Goal: Go to known website: Access a specific website the user already knows

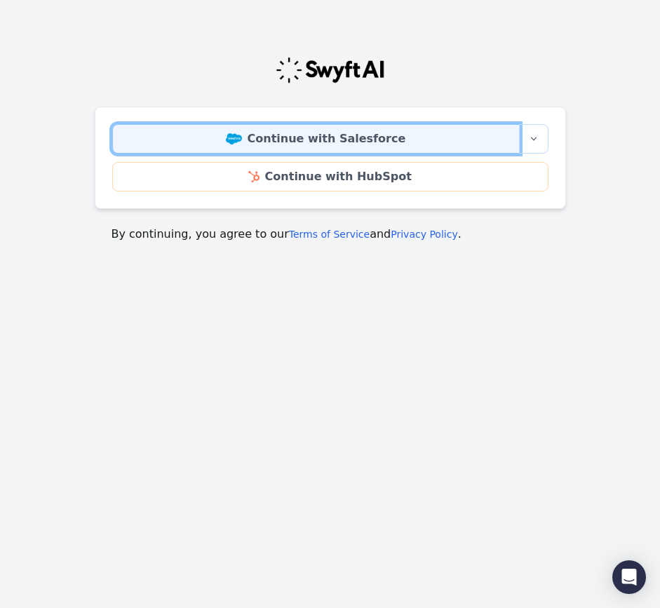
click at [417, 133] on link "Continue with Salesforce" at bounding box center [316, 138] width 408 height 29
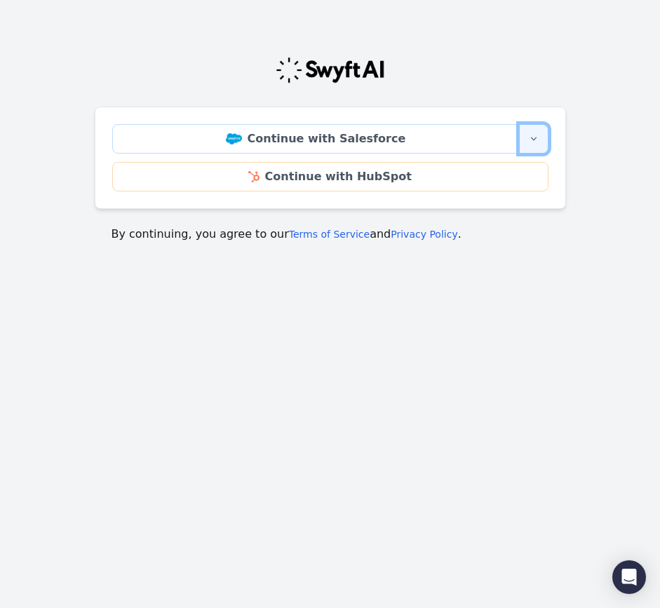
click at [528, 130] on button "More sign-in options" at bounding box center [533, 138] width 29 height 29
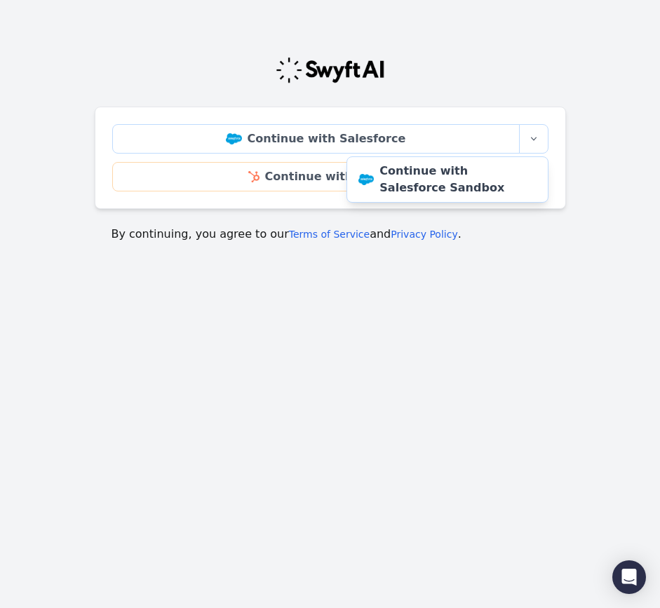
click at [558, 289] on body "Continue with Salesforce More sign-in options Continue with Salesforce Sandbox …" at bounding box center [330, 200] width 660 height 344
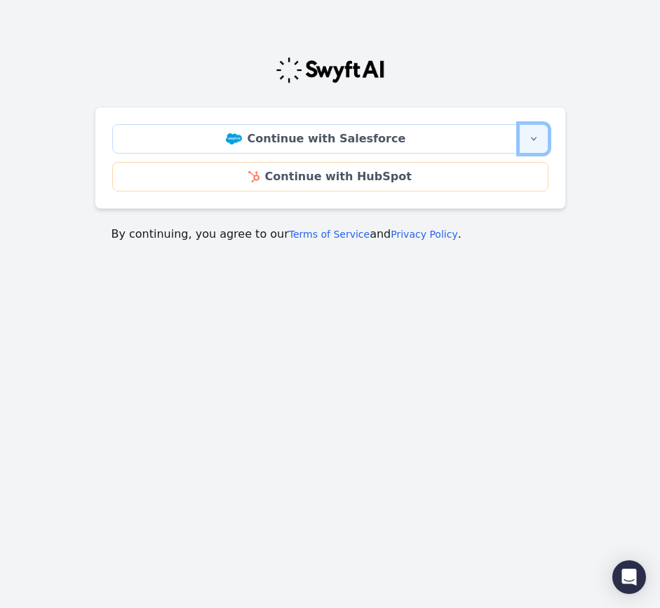
click at [531, 147] on button "More sign-in options" at bounding box center [533, 138] width 29 height 29
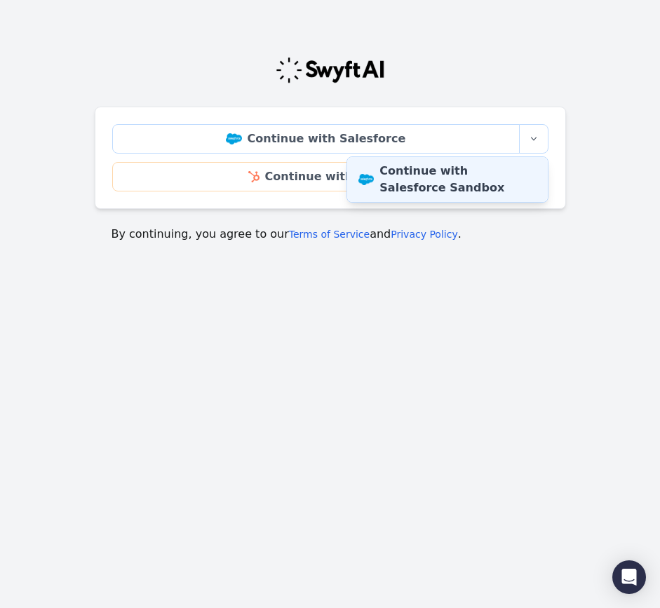
click at [521, 170] on link "Continue with Salesforce Sandbox" at bounding box center [447, 179] width 201 height 45
